Goal: Information Seeking & Learning: Learn about a topic

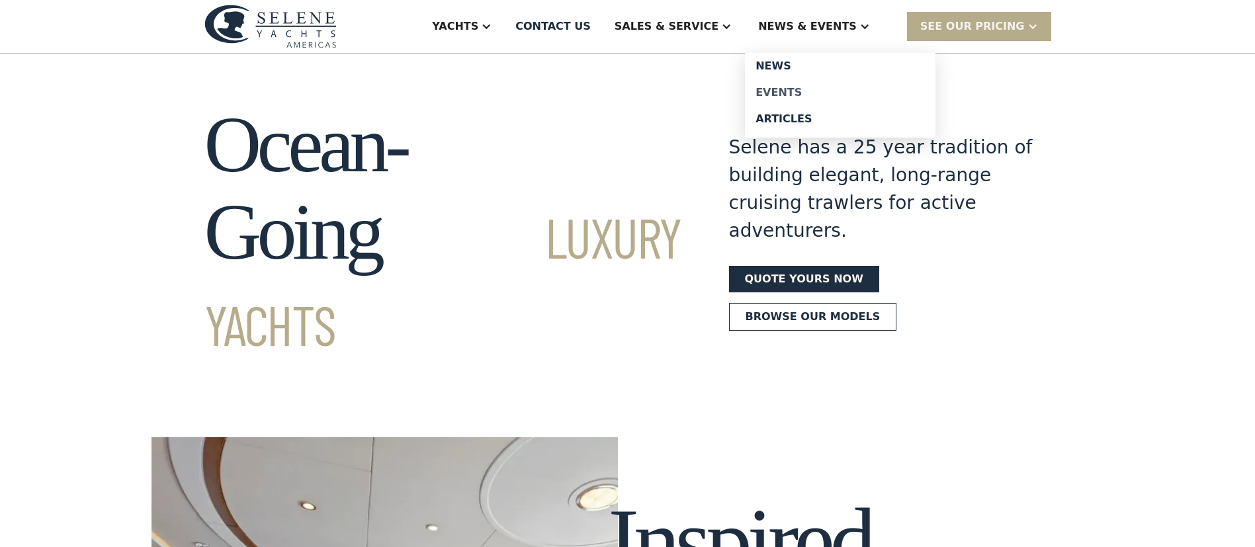
click at [808, 87] on div "Events" at bounding box center [839, 92] width 169 height 11
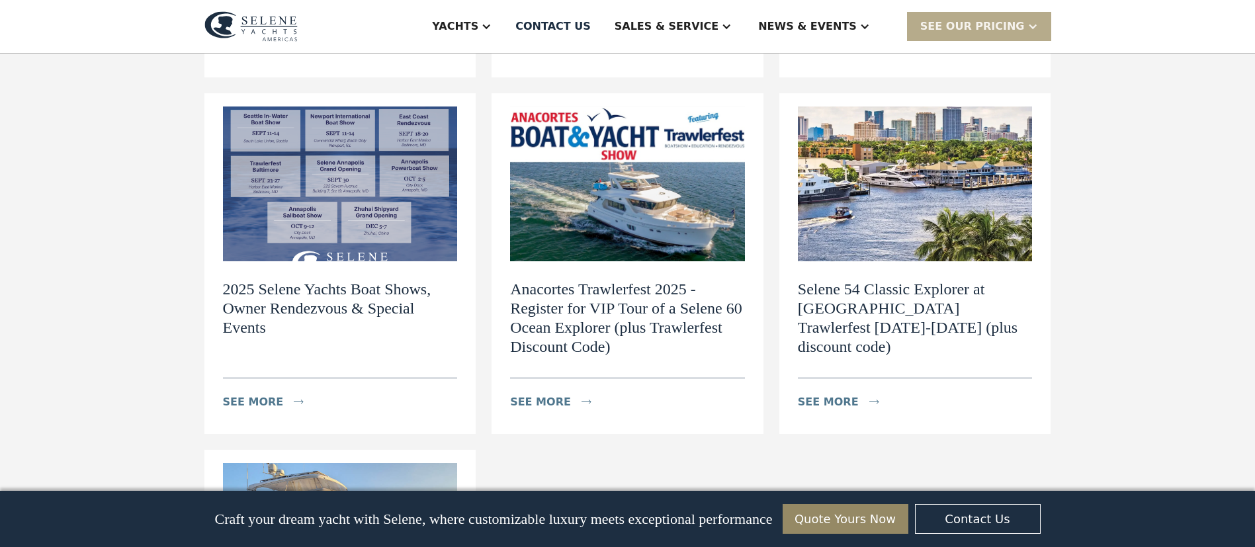
scroll to position [595, 0]
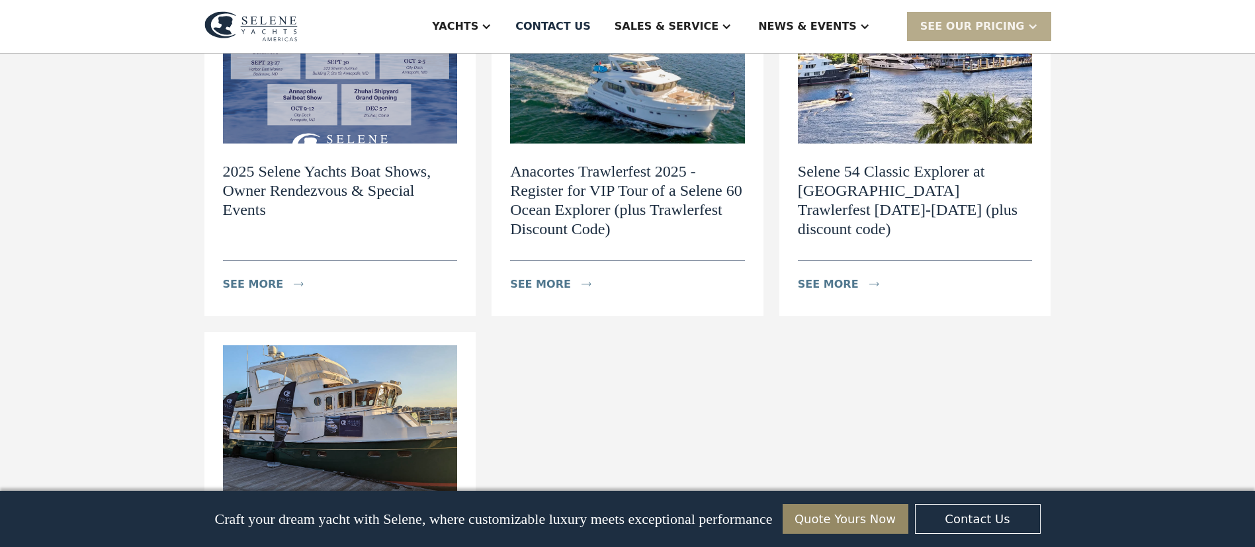
click at [362, 128] on img at bounding box center [340, 66] width 235 height 155
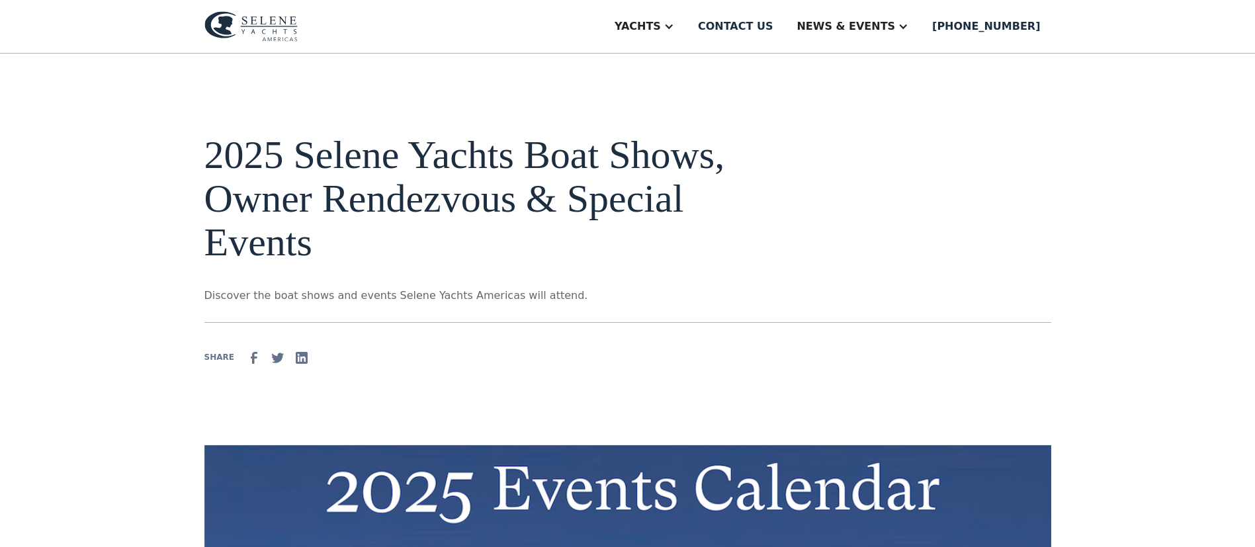
scroll to position [496, 0]
